Goal: Task Accomplishment & Management: Complete application form

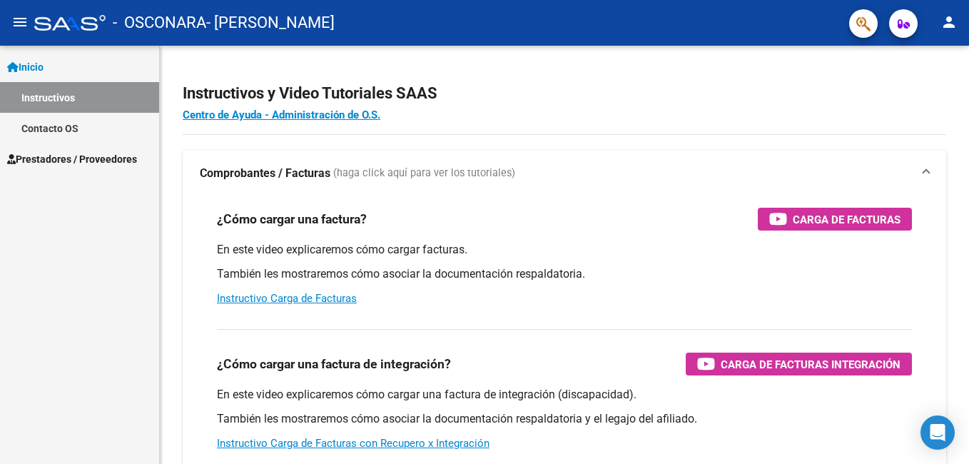
click at [116, 161] on span "Prestadores / Proveedores" at bounding box center [72, 159] width 130 height 16
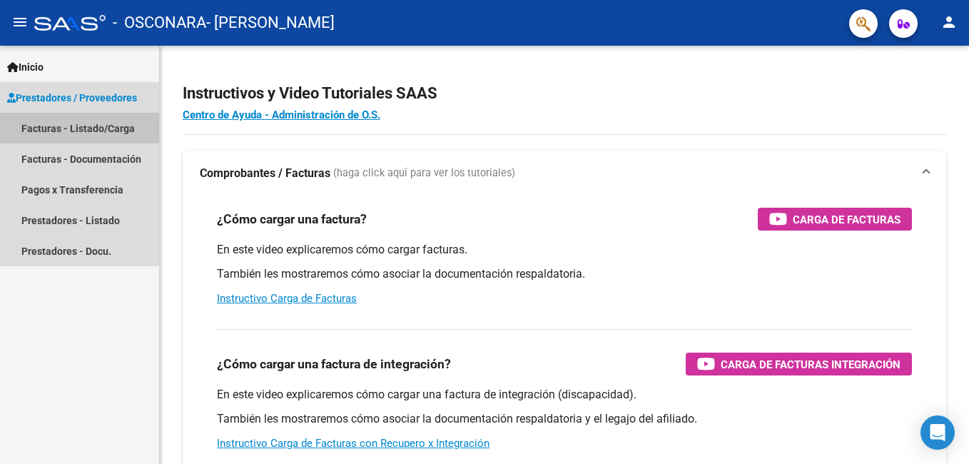
click at [108, 130] on link "Facturas - Listado/Carga" at bounding box center [79, 128] width 159 height 31
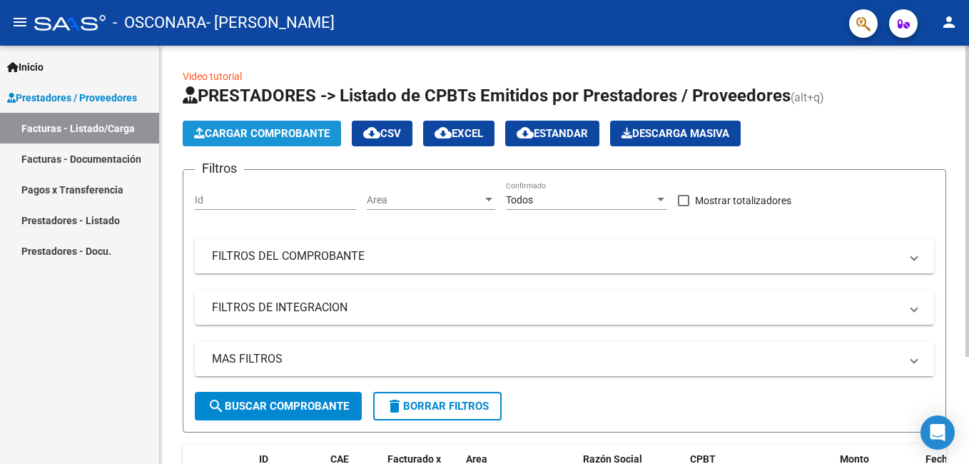
click at [245, 138] on span "Cargar Comprobante" at bounding box center [262, 133] width 136 height 13
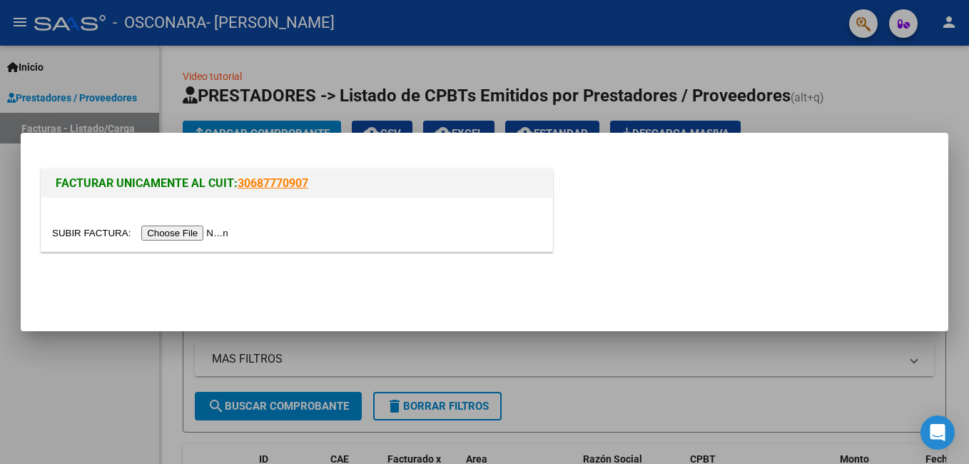
click at [190, 235] on input "file" at bounding box center [142, 232] width 180 height 15
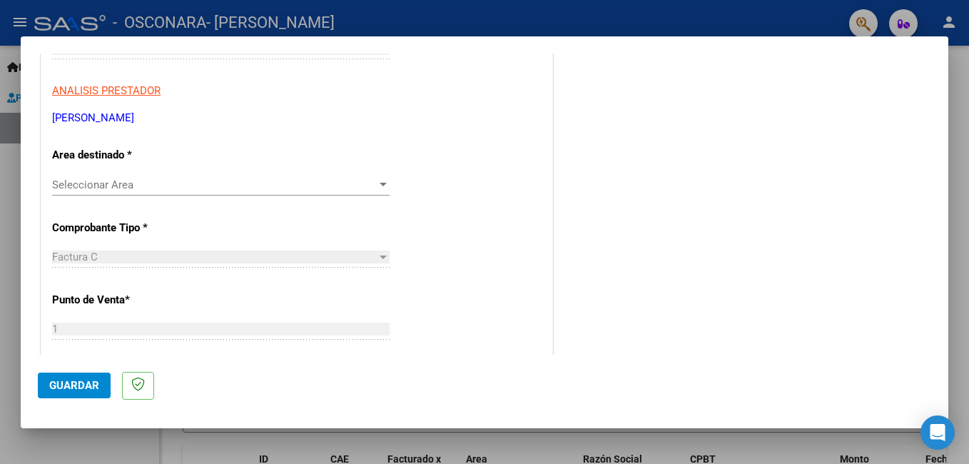
scroll to position [249, 0]
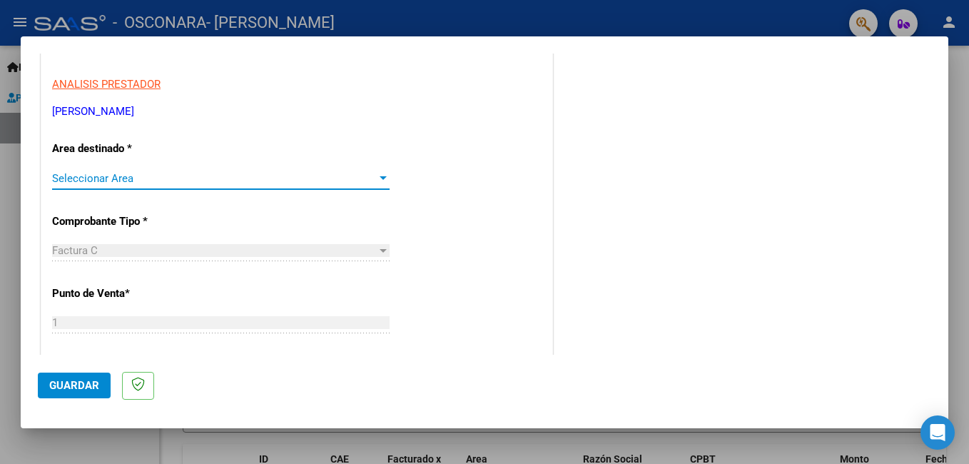
click at [329, 181] on span "Seleccionar Area" at bounding box center [214, 178] width 325 height 13
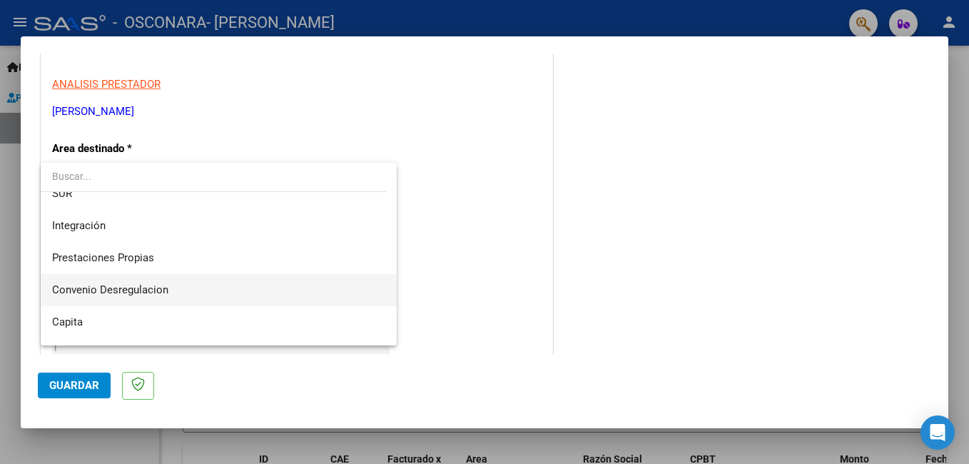
scroll to position [79, 0]
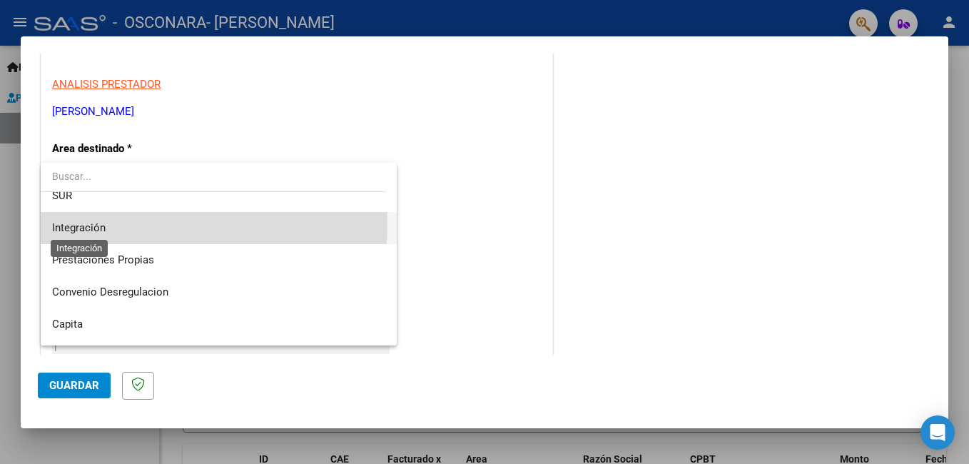
click at [78, 222] on span "Integración" at bounding box center [79, 227] width 54 height 13
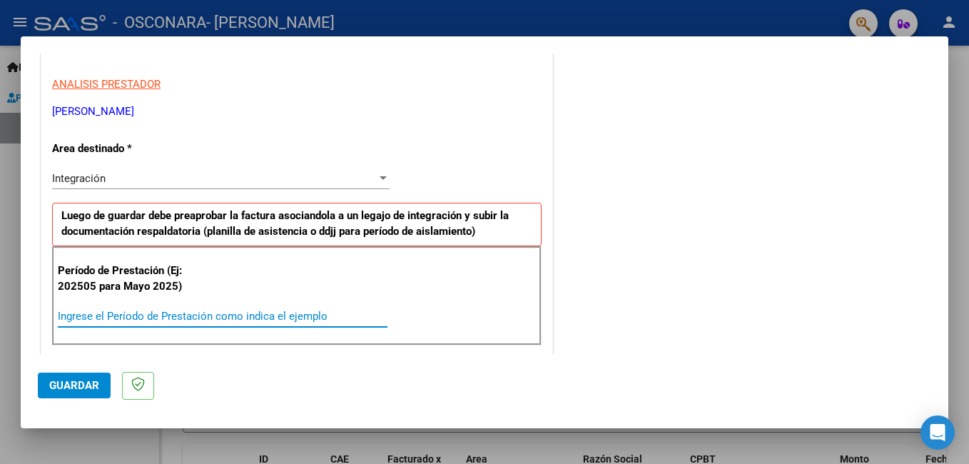
click at [313, 319] on input "Ingrese el Período de Prestación como indica el ejemplo" at bounding box center [223, 316] width 330 height 13
type input "202508"
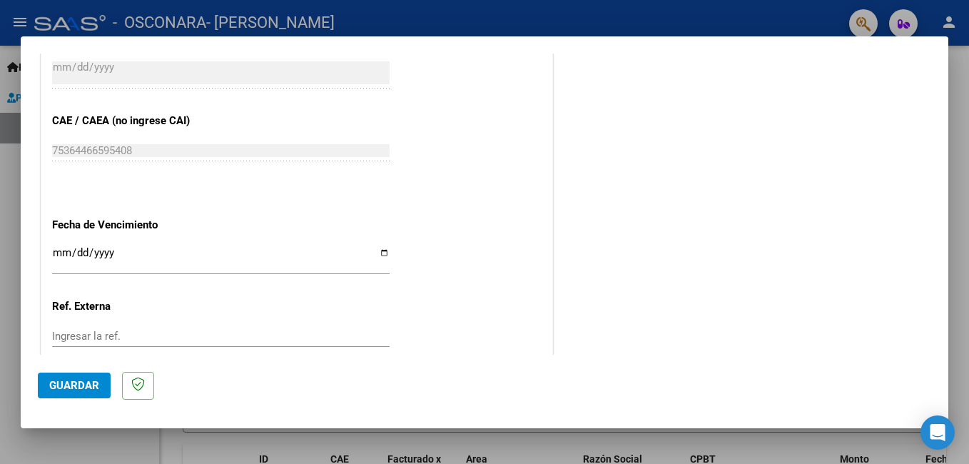
scroll to position [896, 0]
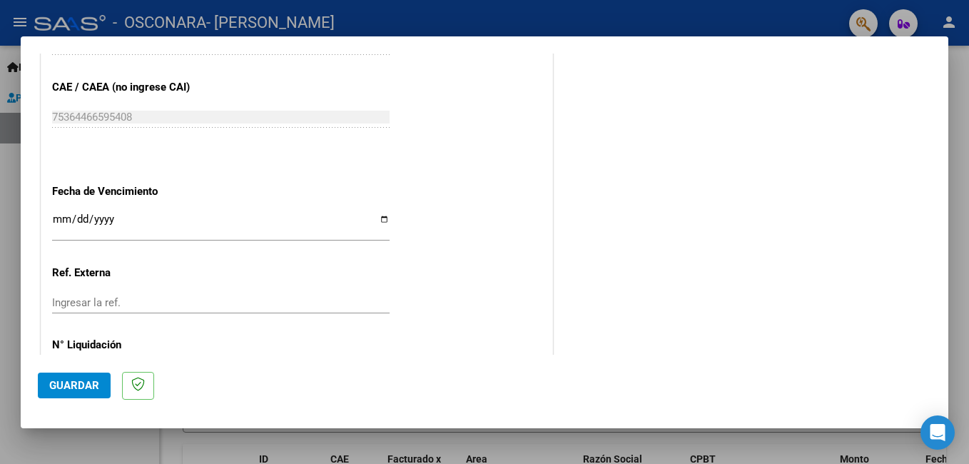
click at [383, 220] on input "Ingresar la fecha" at bounding box center [220, 224] width 337 height 23
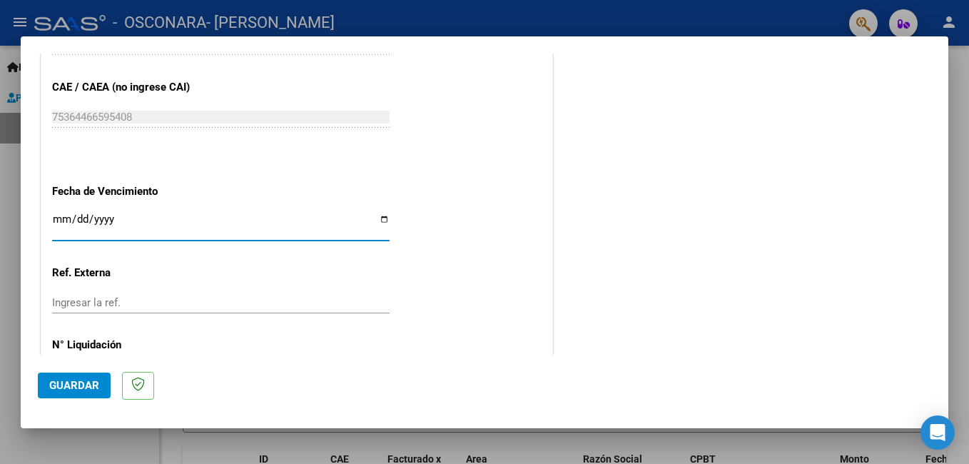
type input "[DATE]"
click at [71, 388] on span "Guardar" at bounding box center [74, 385] width 50 height 13
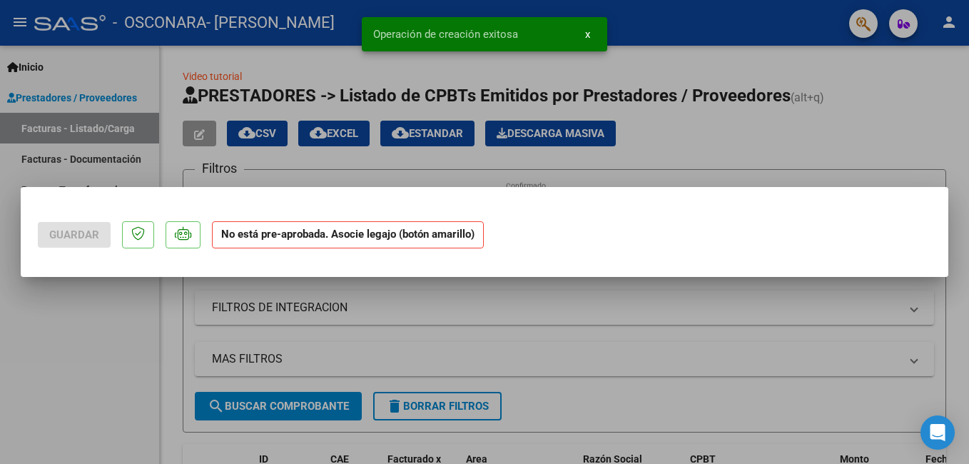
scroll to position [0, 0]
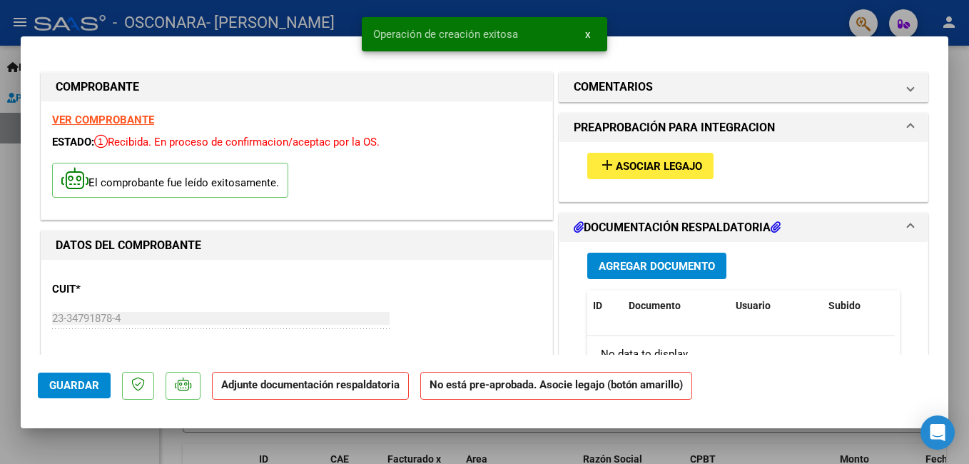
click at [680, 160] on span "Asociar Legajo" at bounding box center [659, 166] width 86 height 13
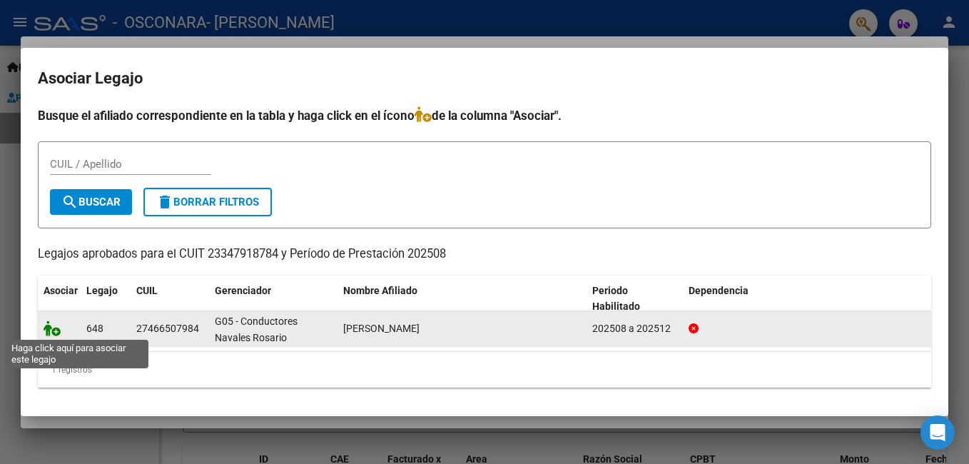
click at [50, 327] on icon at bounding box center [52, 328] width 17 height 16
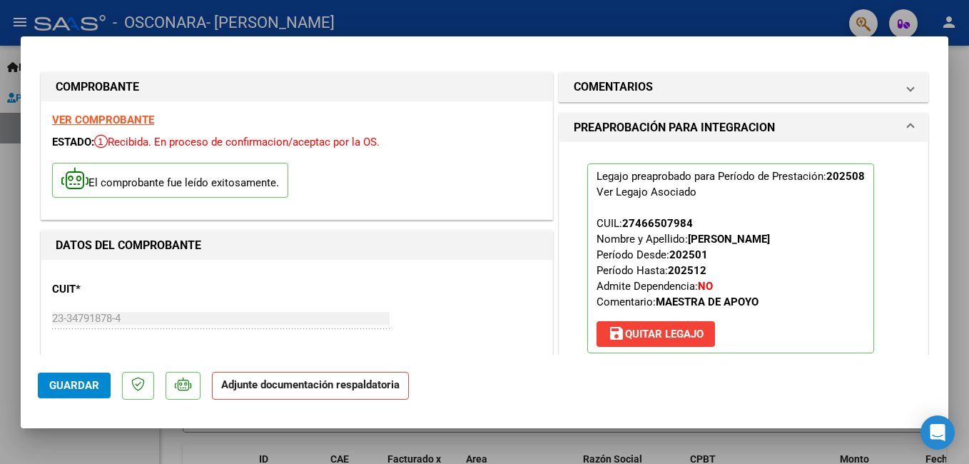
click at [950, 131] on div at bounding box center [484, 232] width 969 height 464
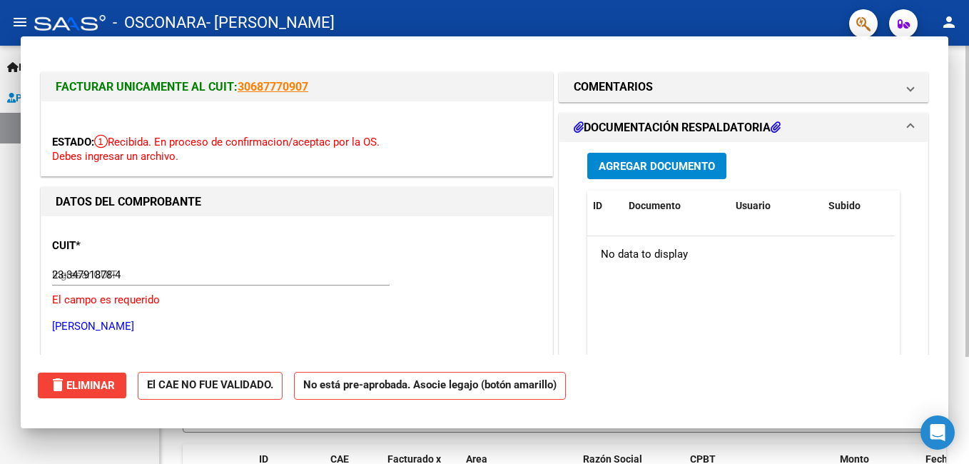
type input "$ 0,00"
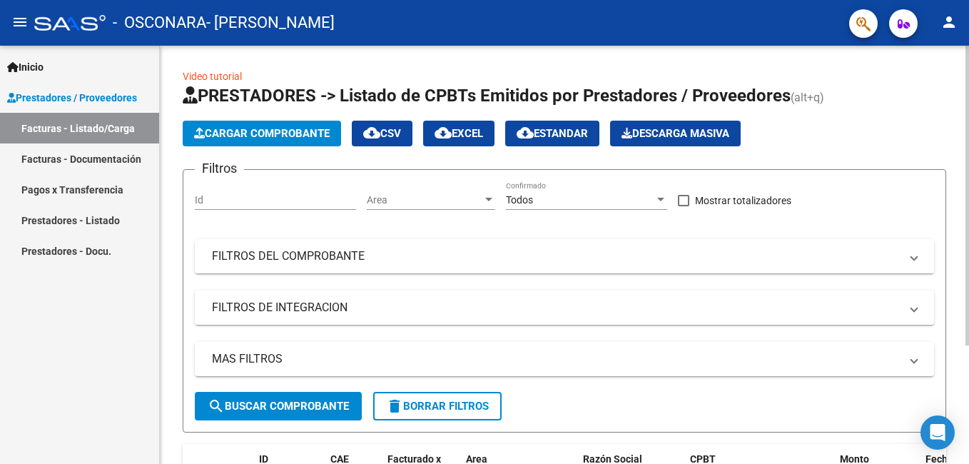
scroll to position [165, 0]
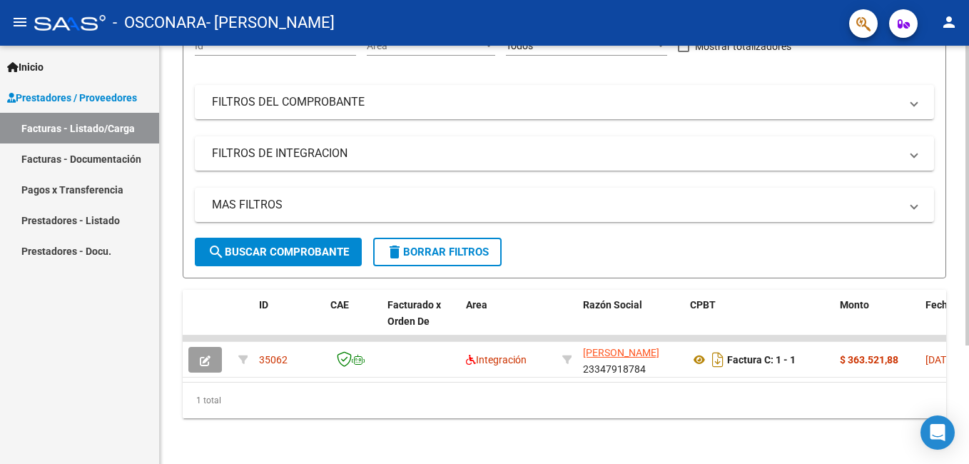
click at [968, 424] on html "menu - OSCONARA - [PERSON_NAME] person Inicio Instructivos Contacto OS Prestado…" at bounding box center [484, 232] width 969 height 464
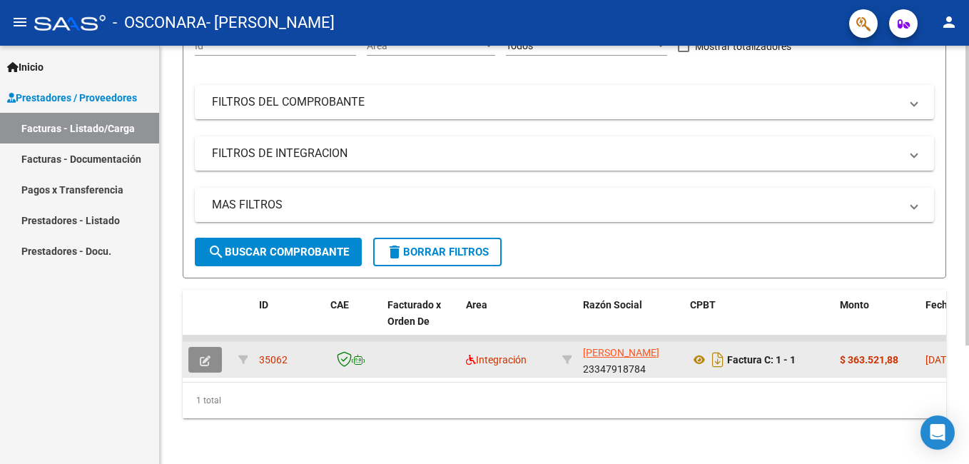
click at [198, 355] on button "button" at bounding box center [205, 360] width 34 height 26
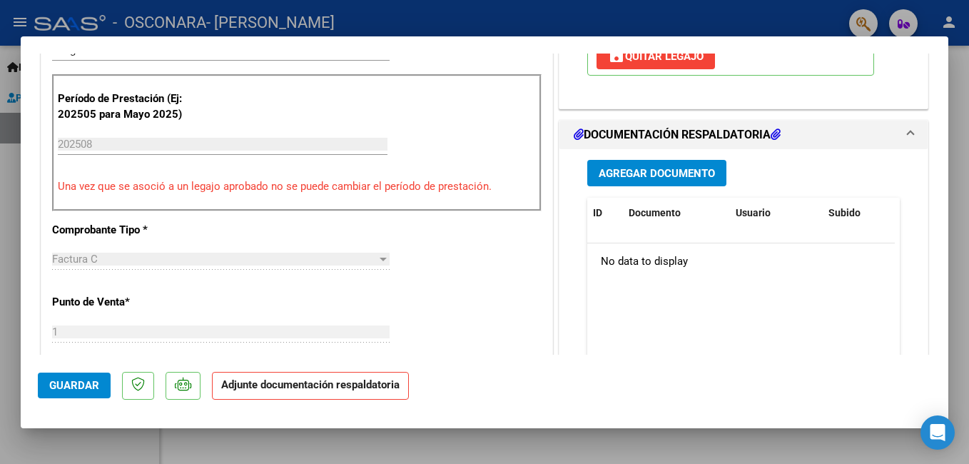
scroll to position [359, 0]
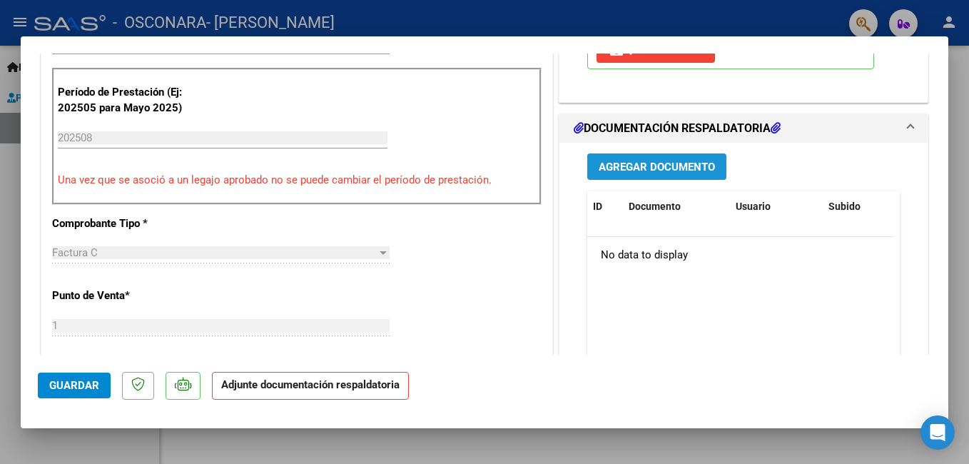
click at [704, 171] on span "Agregar Documento" at bounding box center [657, 167] width 116 height 13
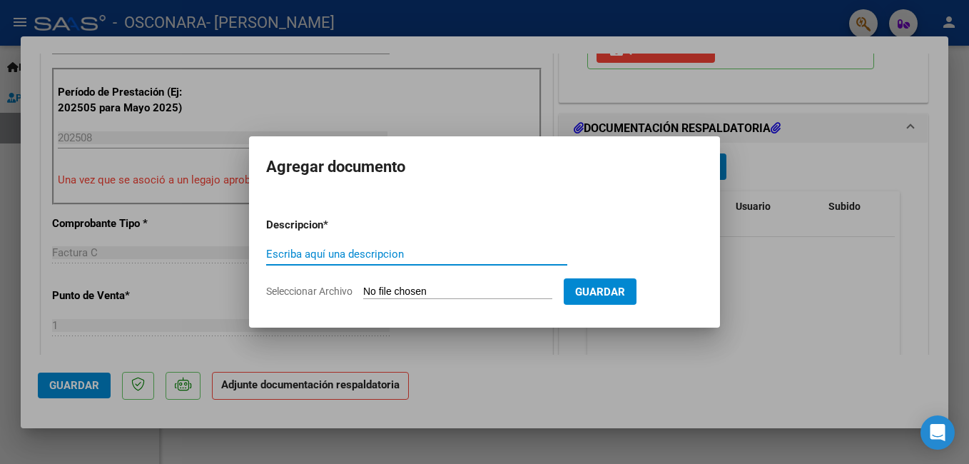
click at [516, 260] on input "Escriba aquí una descripcion" at bounding box center [416, 254] width 301 height 13
type input "Planilla de Asistencia Mensual - Maestro de [PERSON_NAME]"
click at [312, 287] on span "Seleccionar Archivo" at bounding box center [309, 290] width 86 height 11
click at [363, 287] on input "Seleccionar Archivo" at bounding box center [457, 292] width 189 height 14
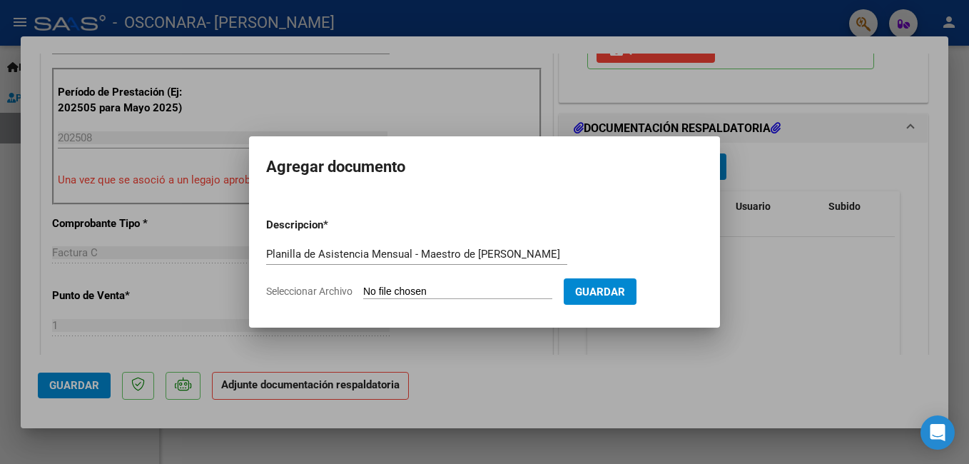
type input "C:\fakepath\Planilla de asistencia - [PERSON_NAME] Maestro de Apoyo ([DATE]).pdf"
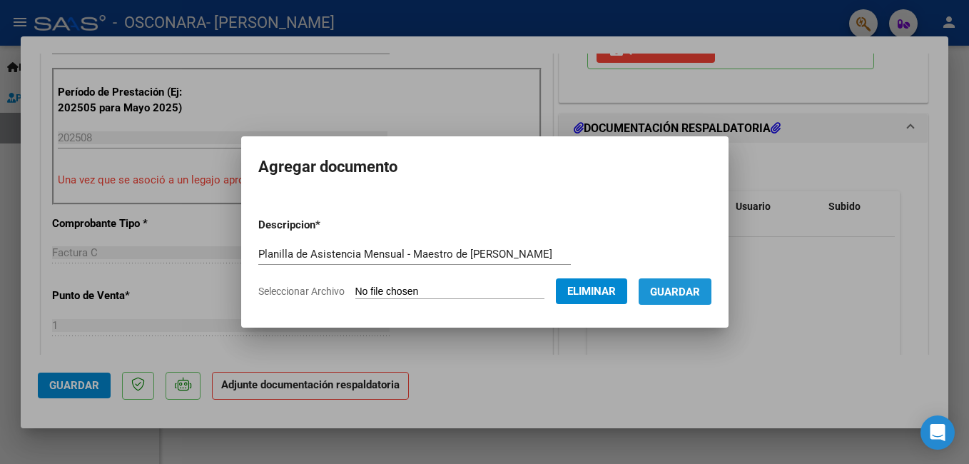
click at [672, 290] on span "Guardar" at bounding box center [675, 291] width 50 height 13
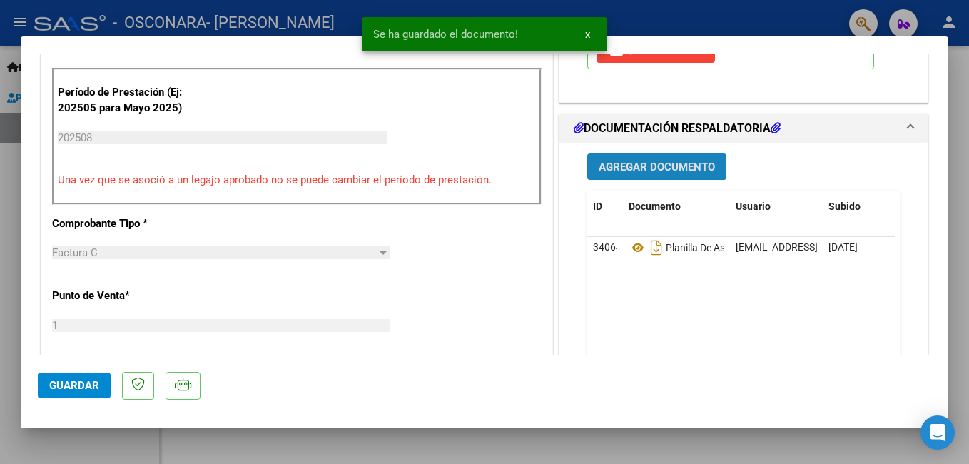
click at [678, 167] on span "Agregar Documento" at bounding box center [657, 167] width 116 height 13
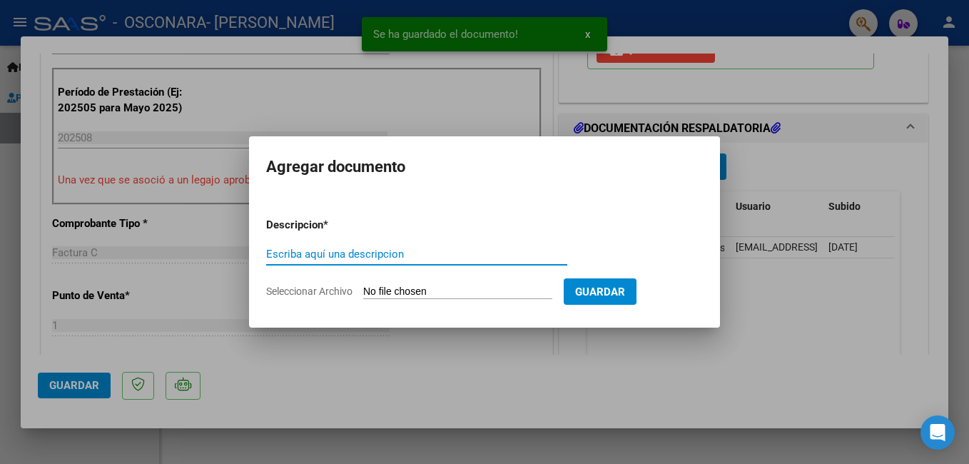
click at [556, 224] on form "Descripcion * Escriba aquí una descripcion Seleccionar Archivo Guardar" at bounding box center [484, 258] width 437 height 104
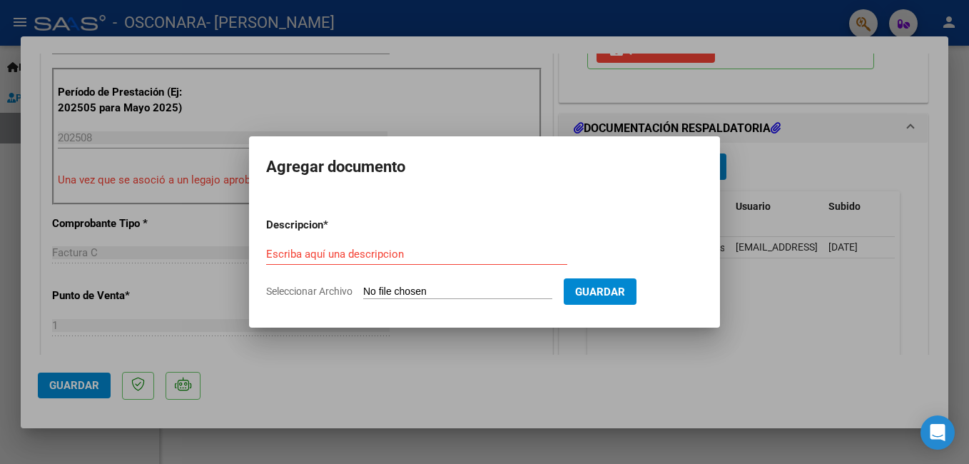
click at [541, 253] on input "Escriba aquí una descripcion" at bounding box center [416, 254] width 301 height 13
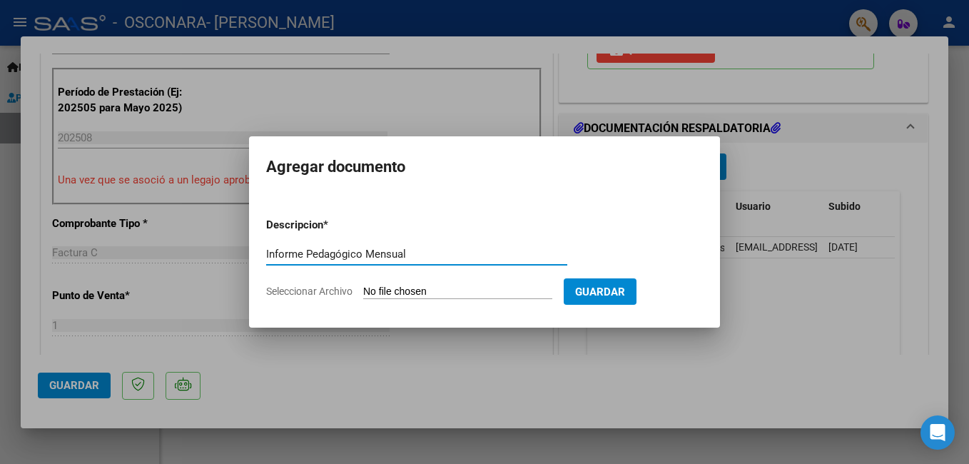
type input "Informe Pedagógico Mensual"
click at [315, 286] on span "Seleccionar Archivo" at bounding box center [309, 290] width 86 height 11
click at [363, 286] on input "Seleccionar Archivo" at bounding box center [457, 292] width 189 height 14
type input "C:\fakepath\Informe Pedagogico mensual [PERSON_NAME] ([DATE]) (1).pdf"
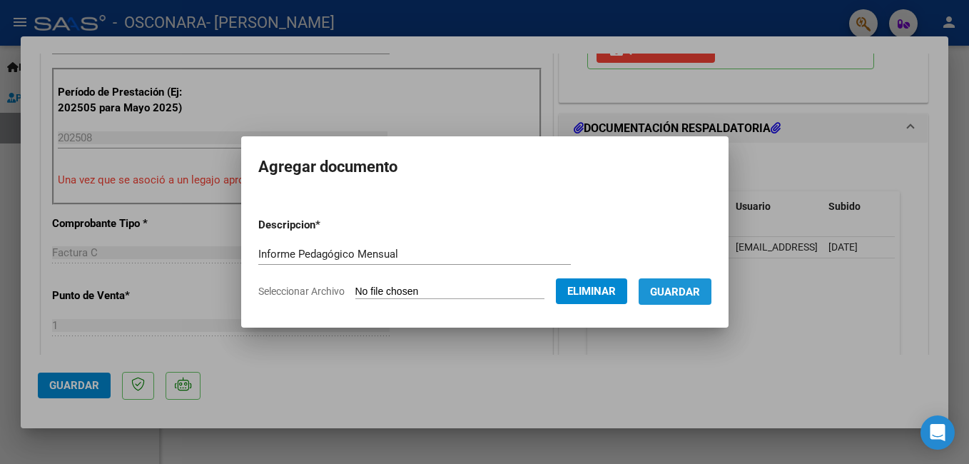
click at [656, 291] on span "Guardar" at bounding box center [675, 291] width 50 height 13
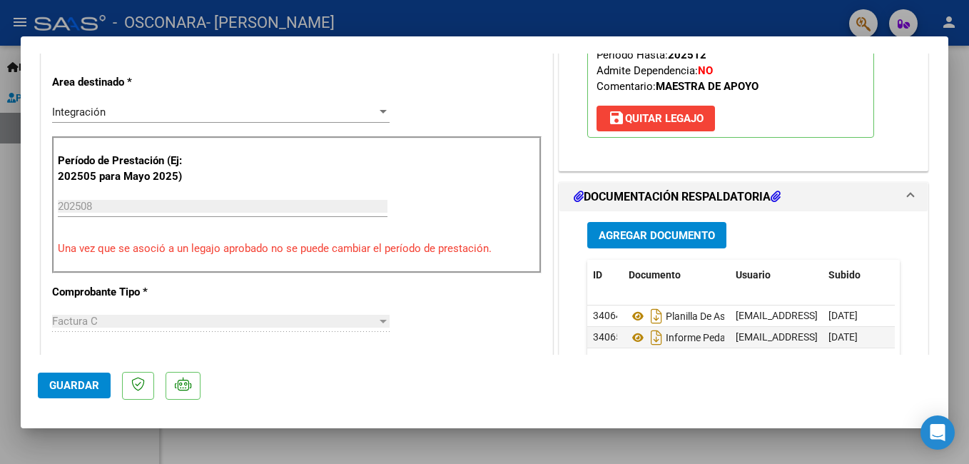
scroll to position [297, 0]
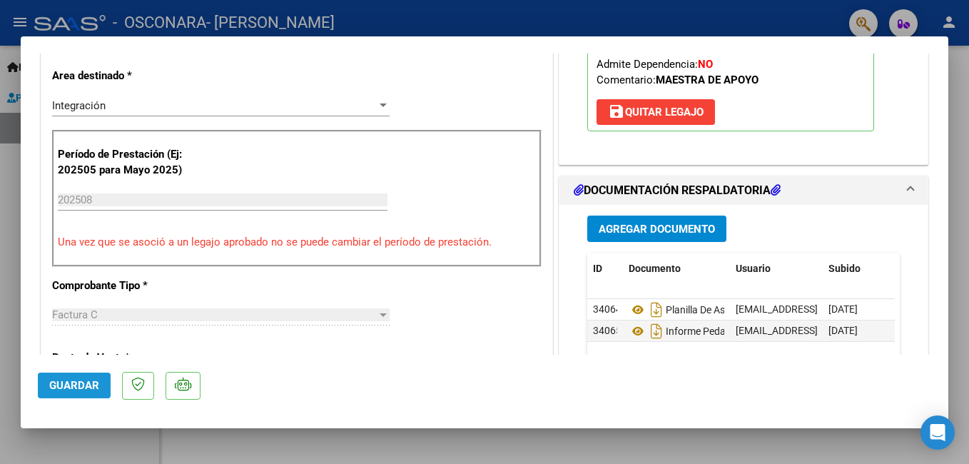
click at [70, 393] on button "Guardar" at bounding box center [74, 385] width 73 height 26
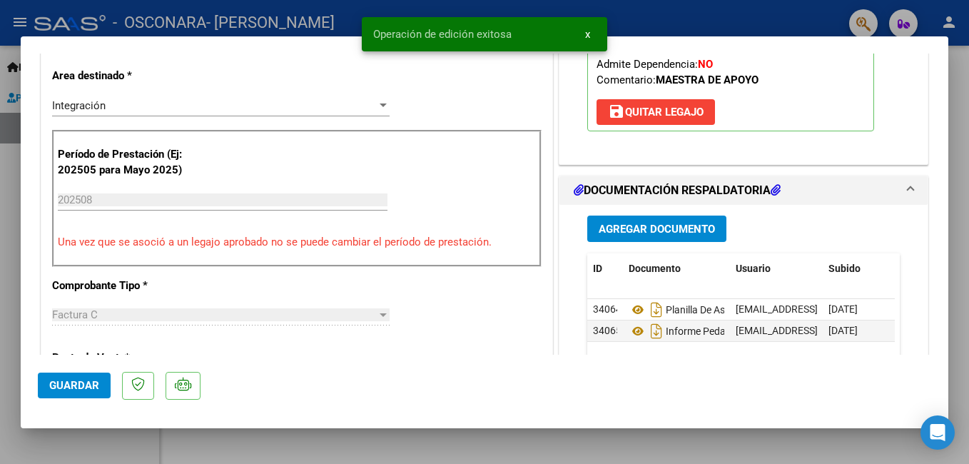
click at [584, 38] on button "x" at bounding box center [588, 34] width 28 height 26
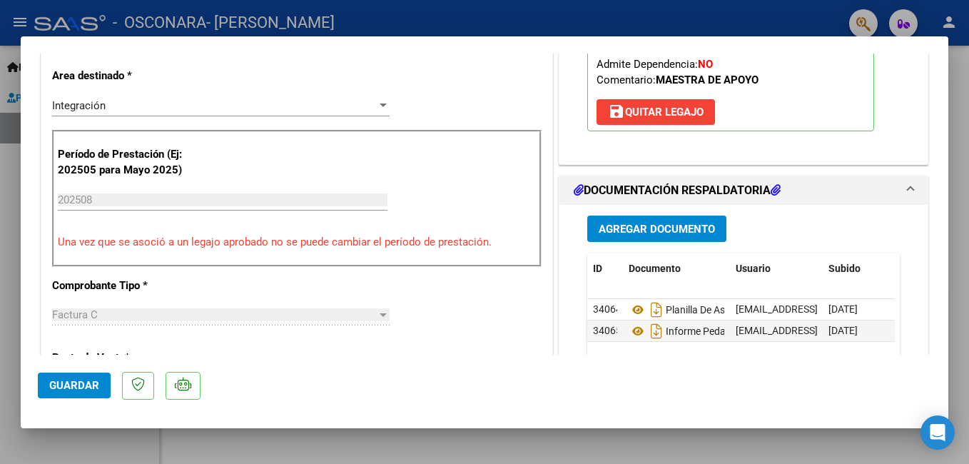
click at [4, 175] on div at bounding box center [484, 232] width 969 height 464
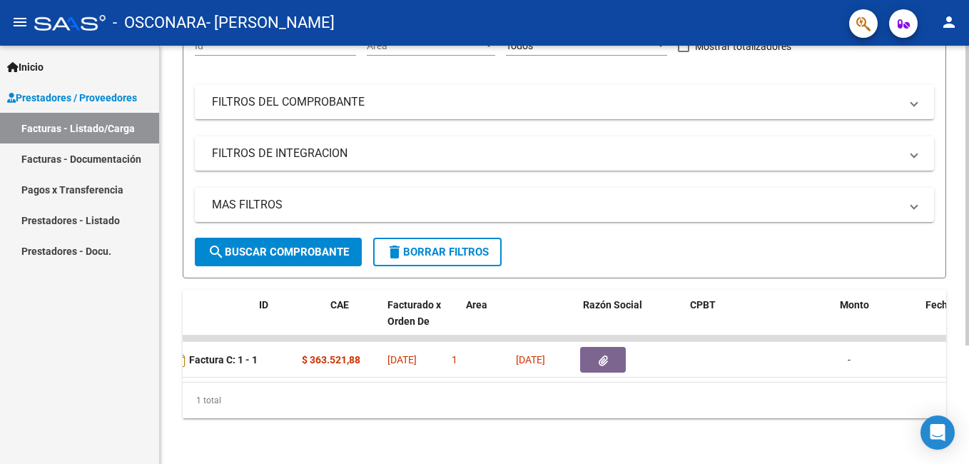
scroll to position [0, 0]
